Goal: Use online tool/utility

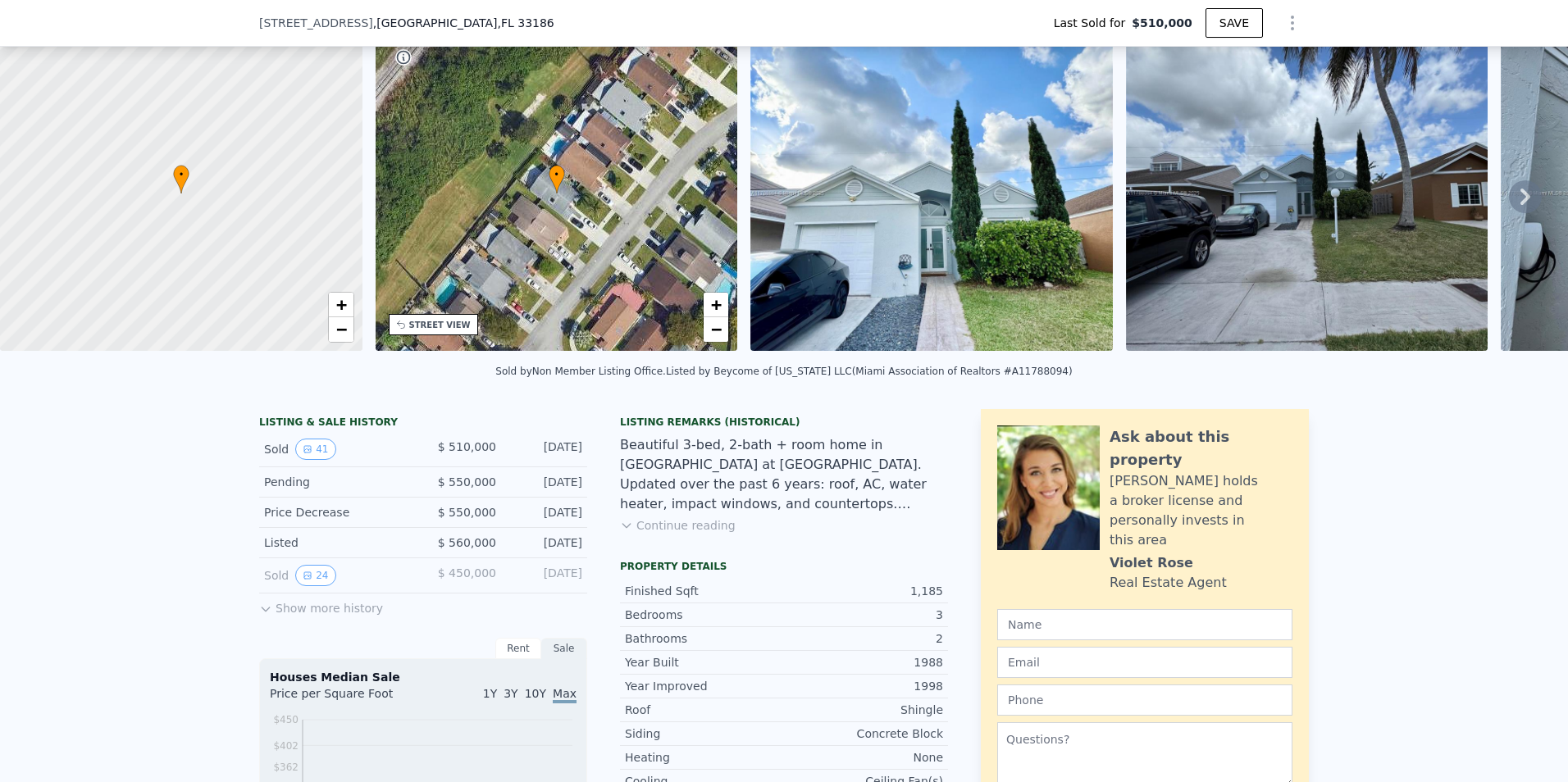
scroll to position [76, 0]
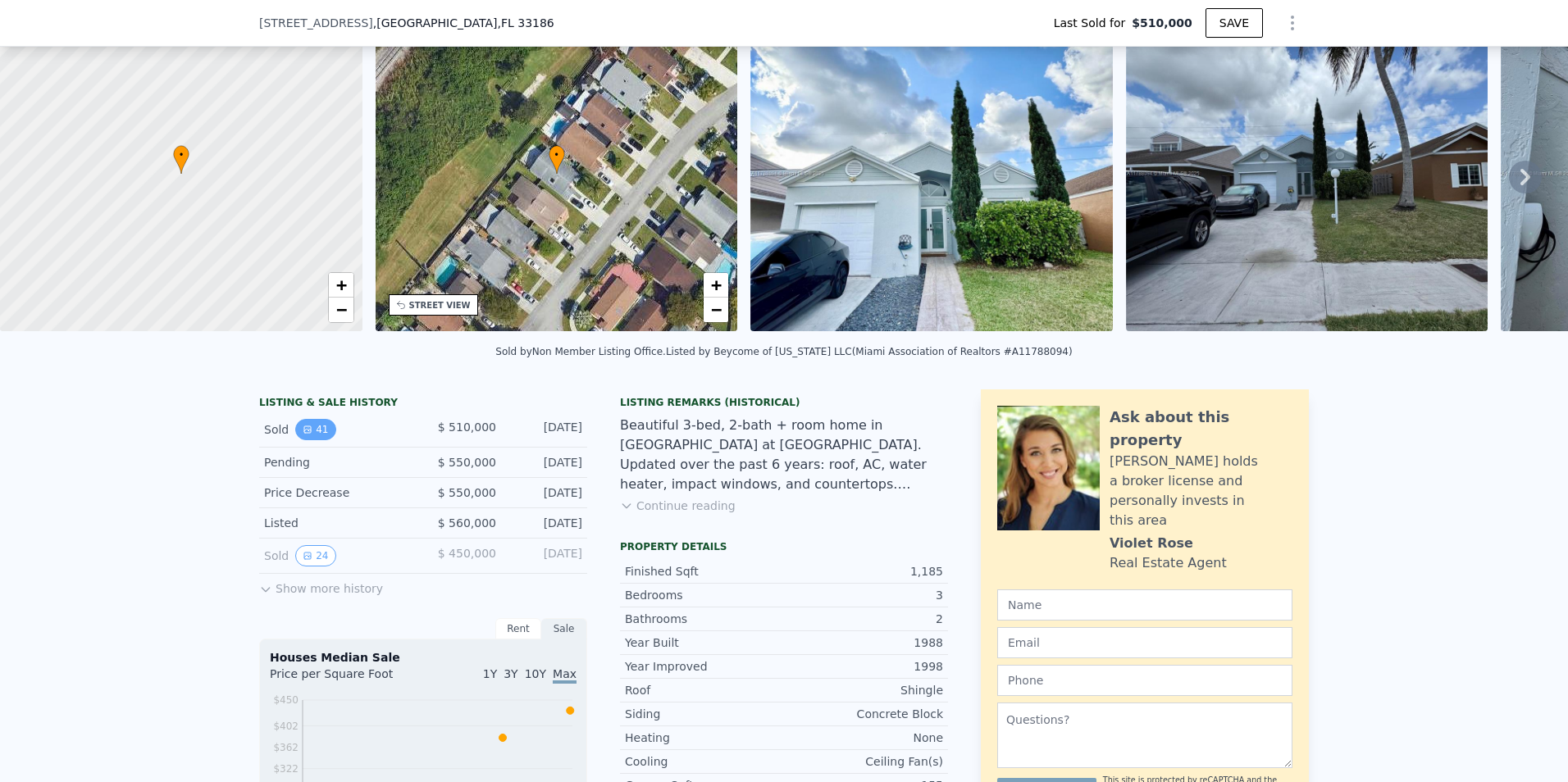
click at [304, 433] on icon "View historical data" at bounding box center [307, 429] width 6 height 6
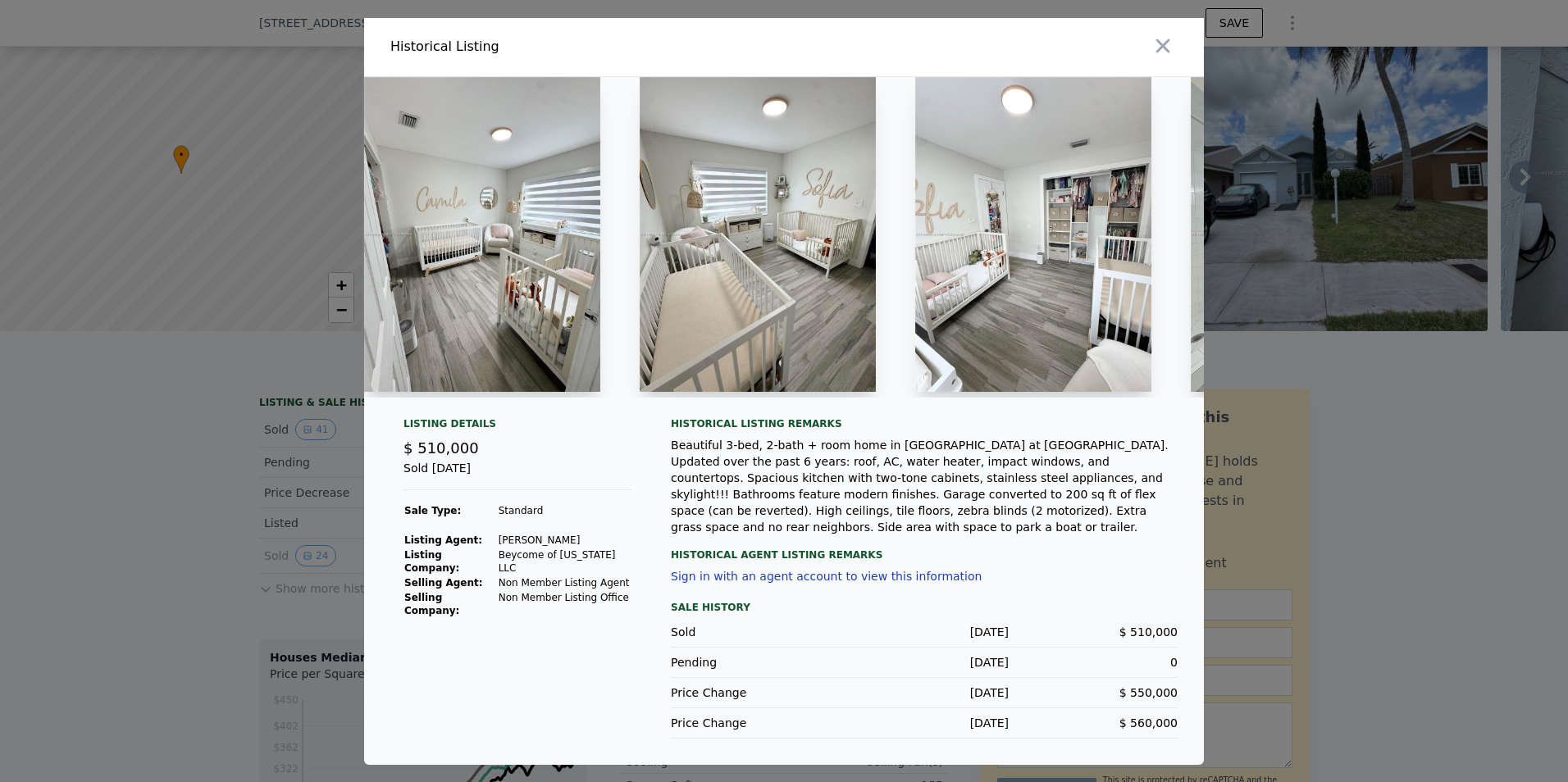
scroll to position [0, 2216]
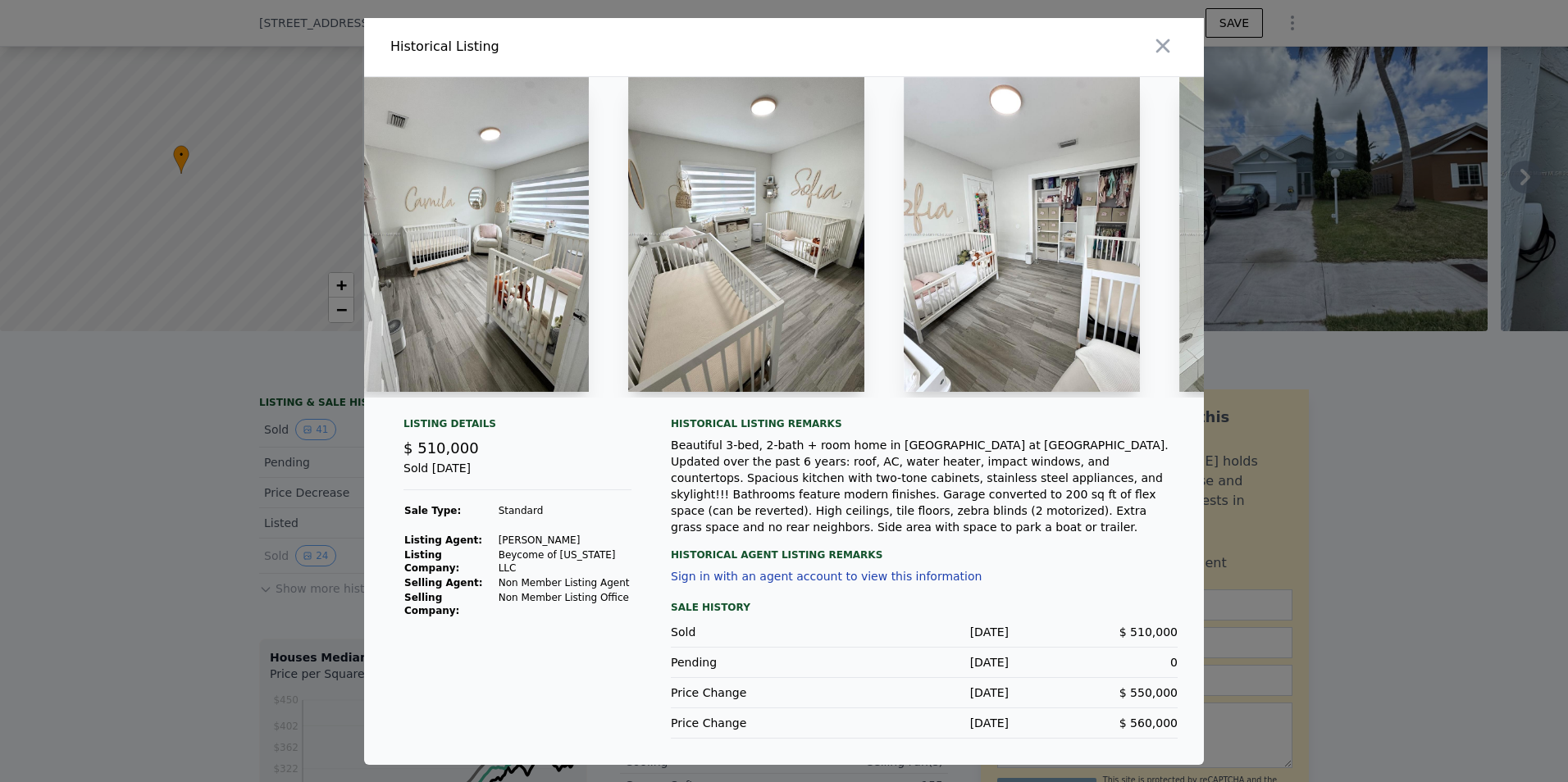
click at [1034, 245] on img at bounding box center [1021, 234] width 236 height 315
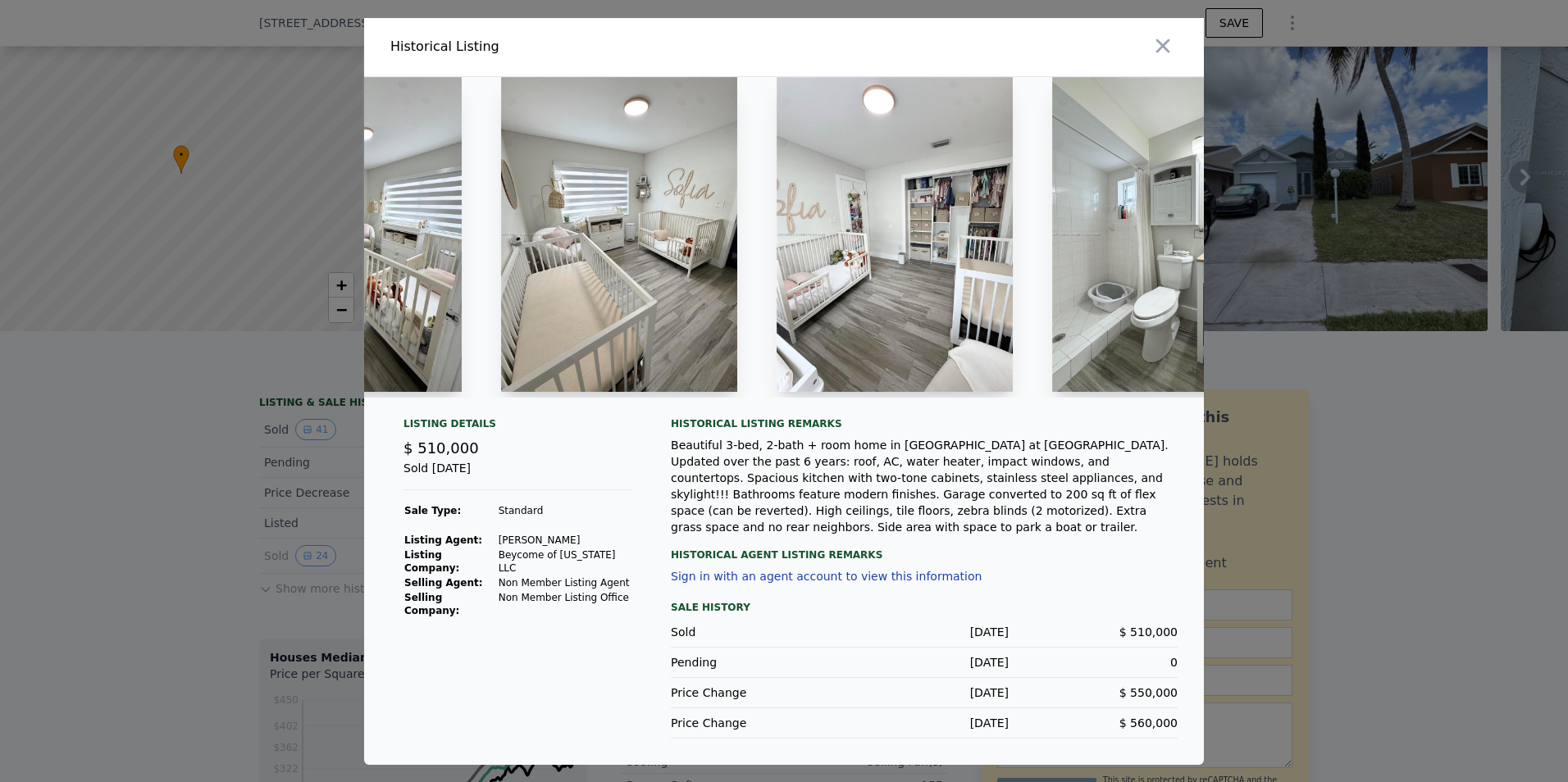
scroll to position [0, 2434]
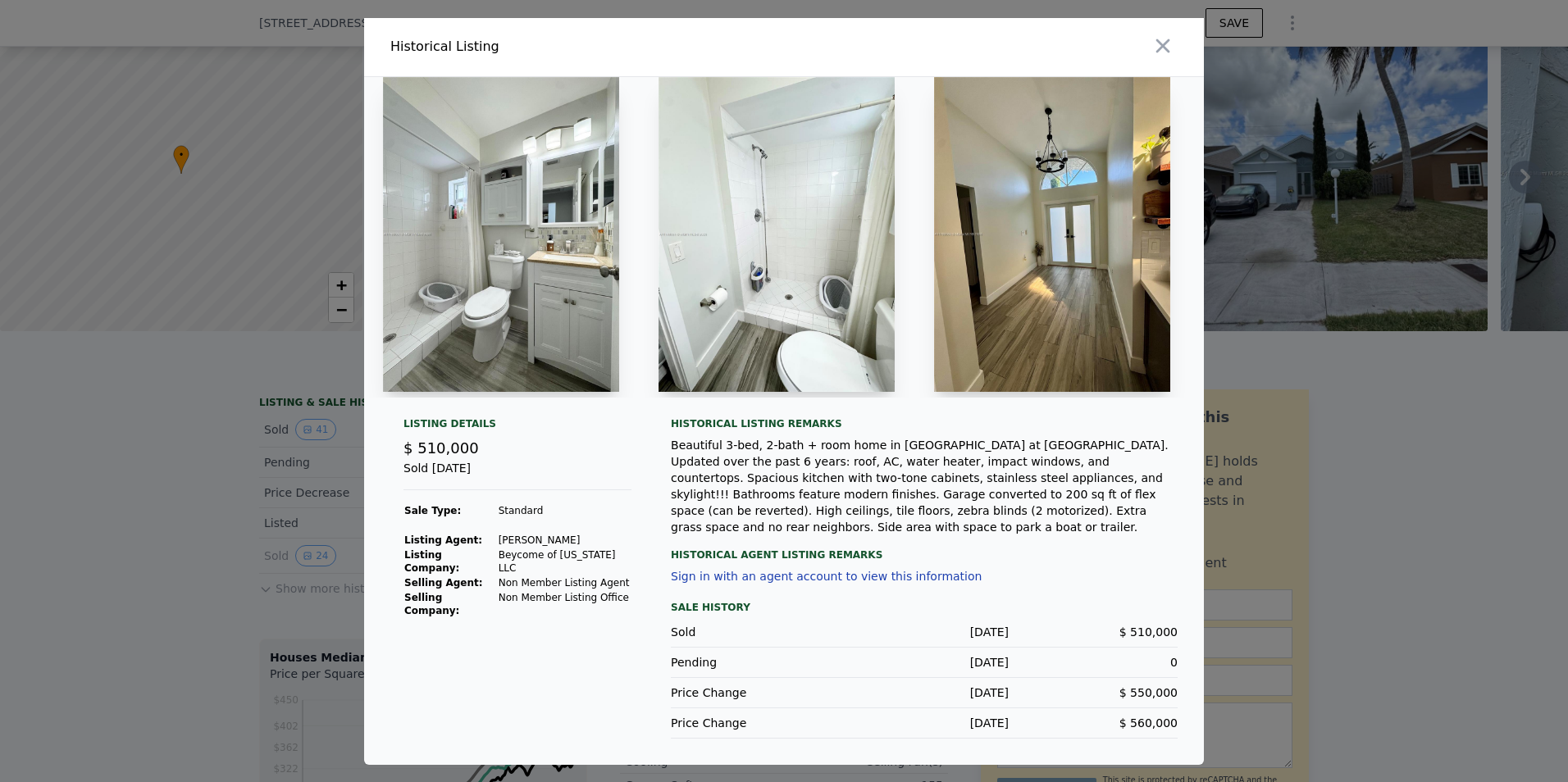
type input "$ 510,000"
type input "-$ 61,655"
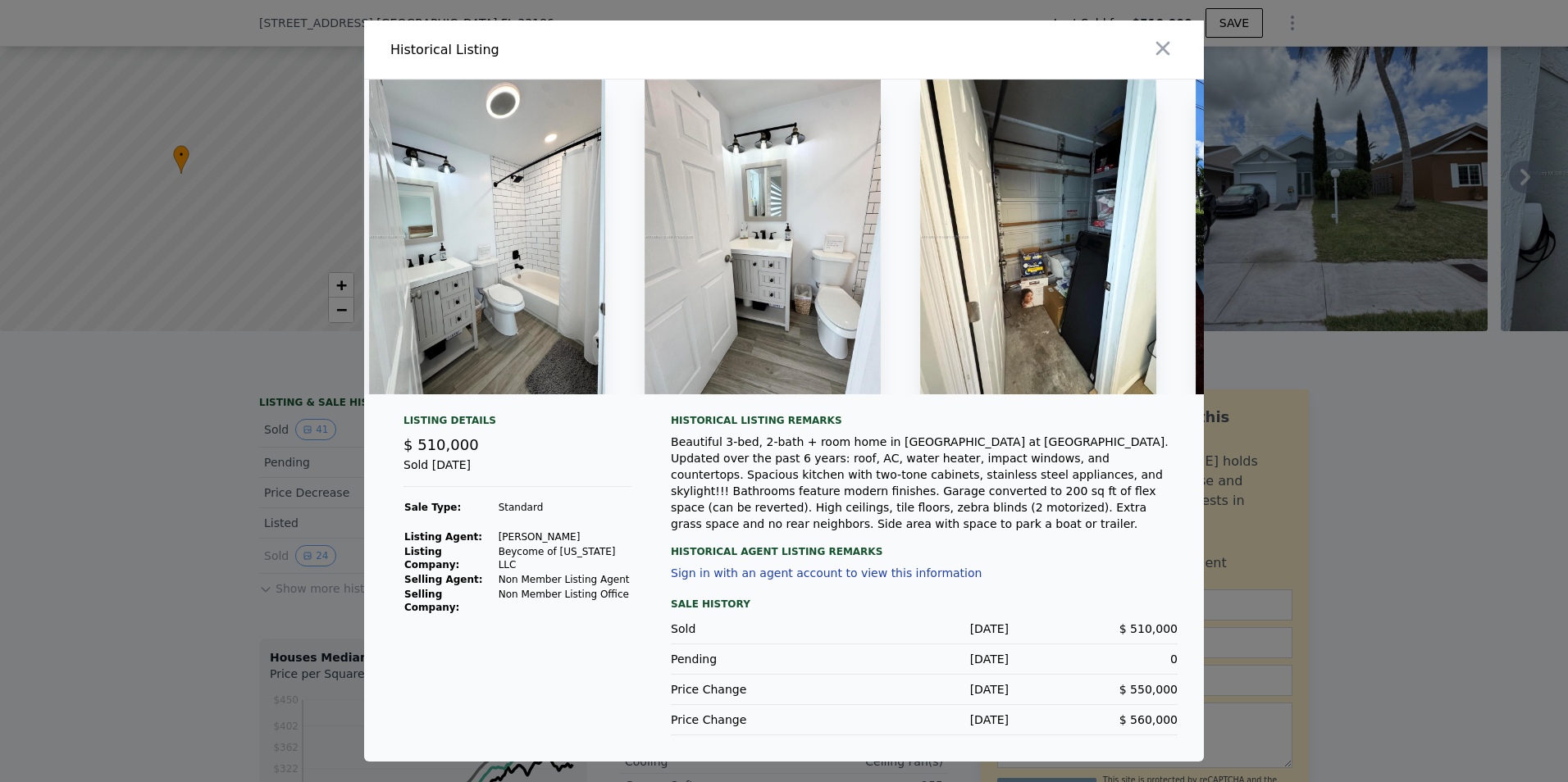
scroll to position [0, 7915]
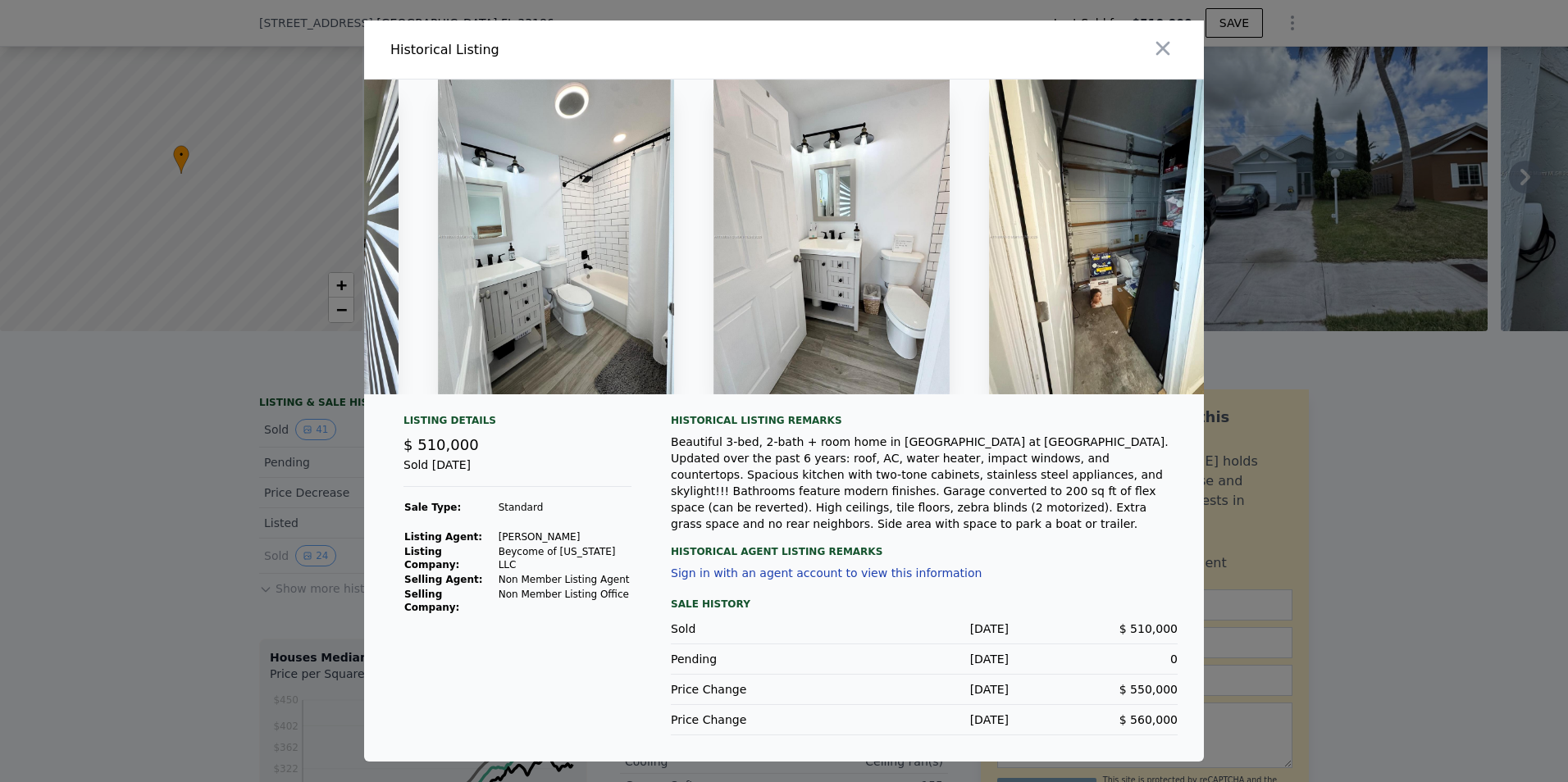
type input "$ 518,000"
type input "-$ 54,149"
type input "$ 510,000"
type input "-$ 61,655"
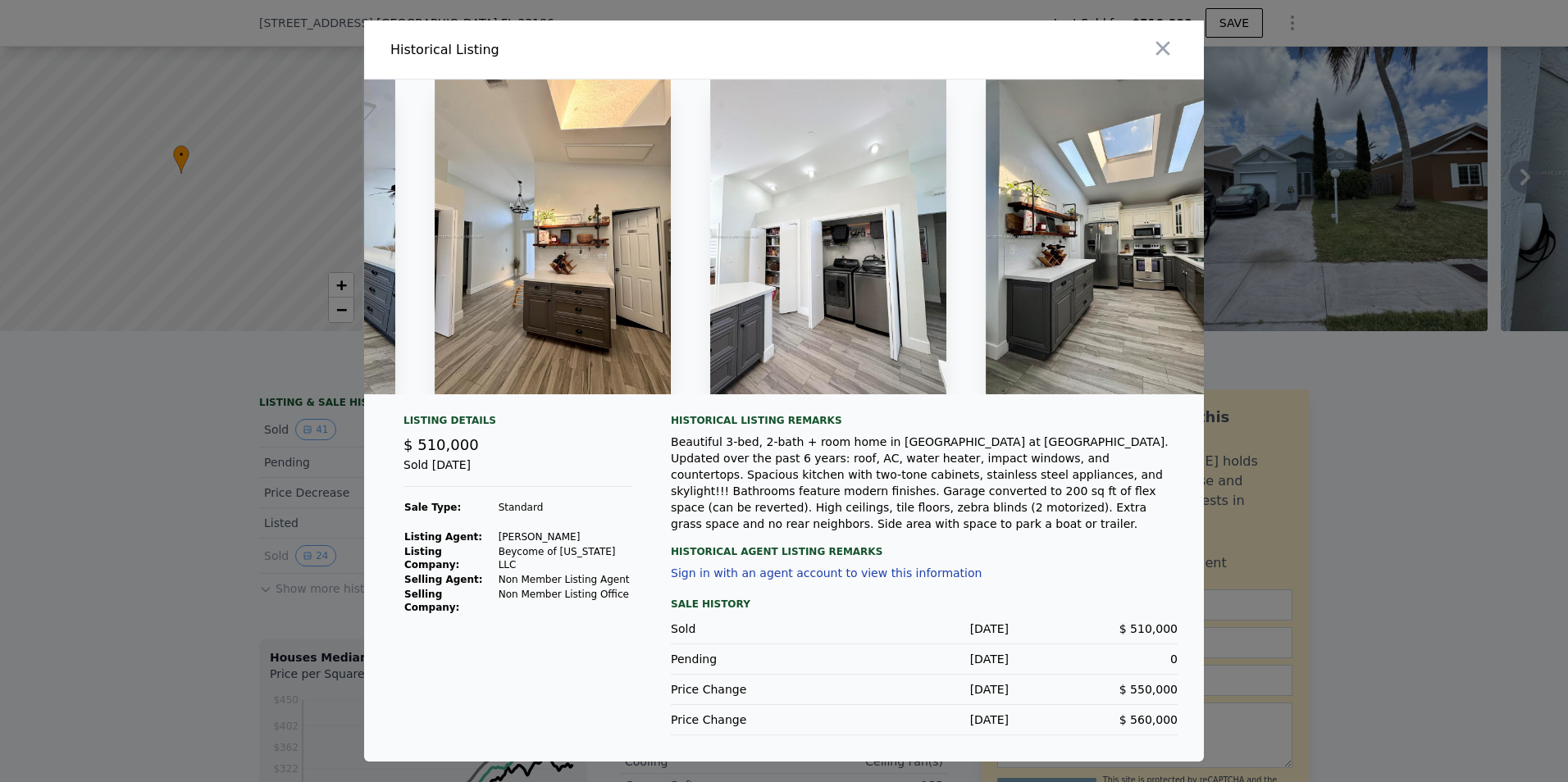
scroll to position [0, 4050]
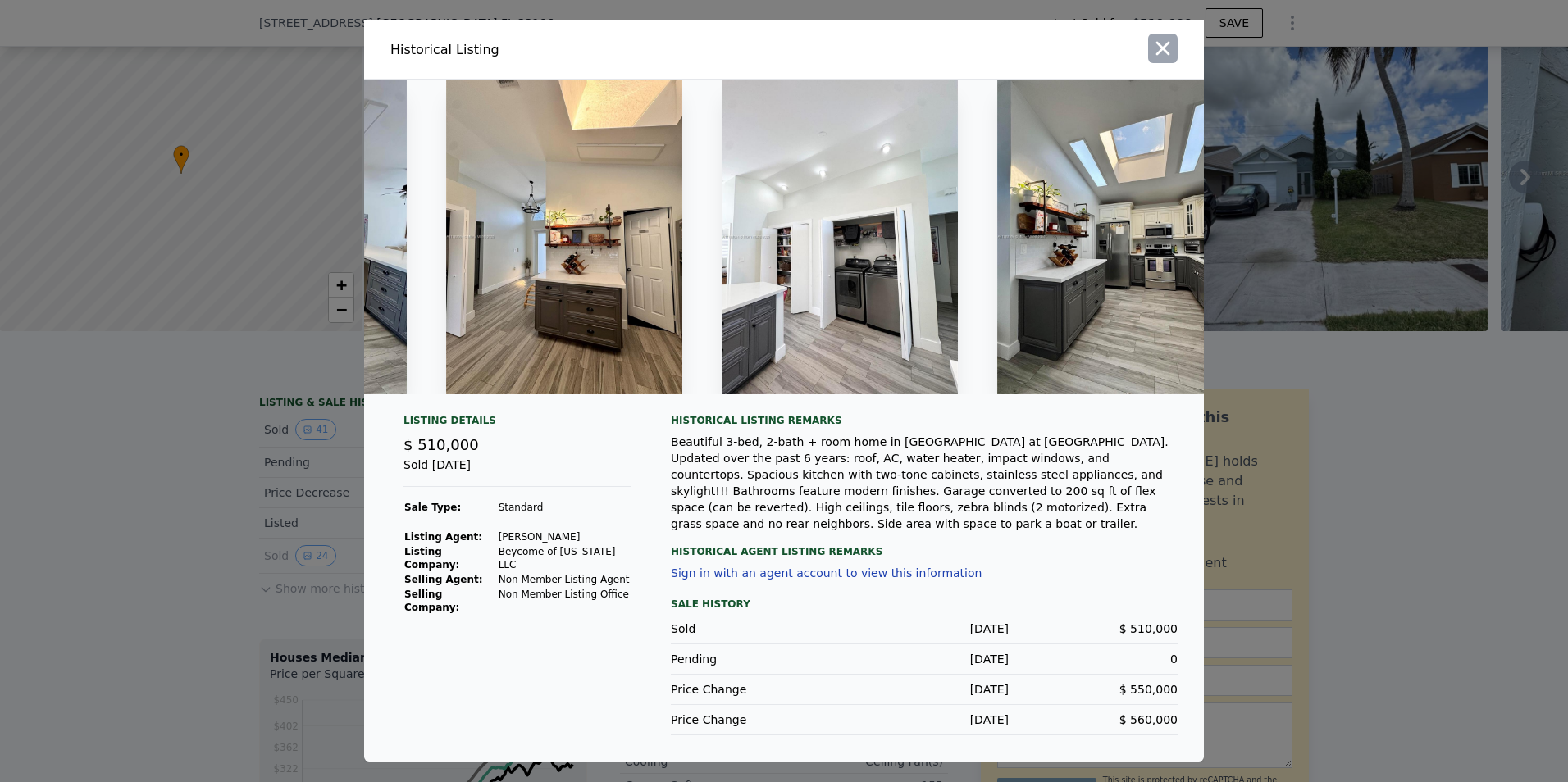
click at [1167, 51] on icon "button" at bounding box center [1162, 48] width 23 height 23
